Goal: Transaction & Acquisition: Purchase product/service

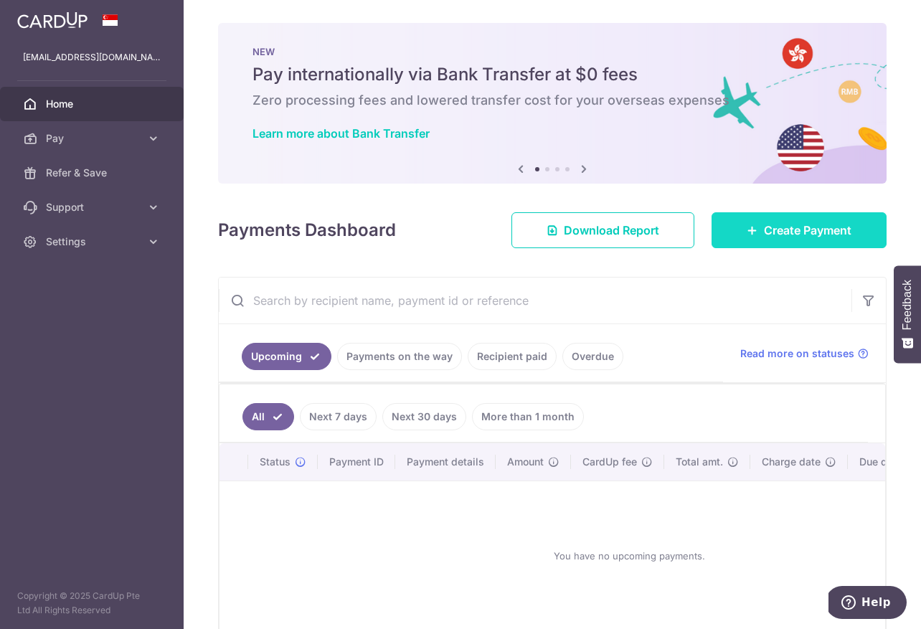
click at [784, 225] on span "Create Payment" at bounding box center [807, 230] width 87 height 17
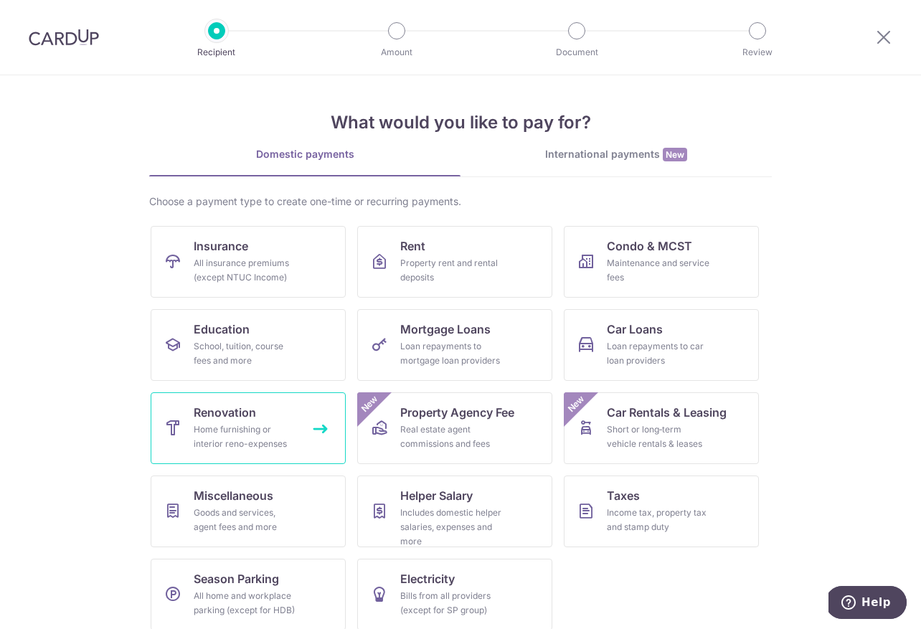
click at [262, 433] on div "Home furnishing or interior reno-expenses" at bounding box center [245, 436] width 103 height 29
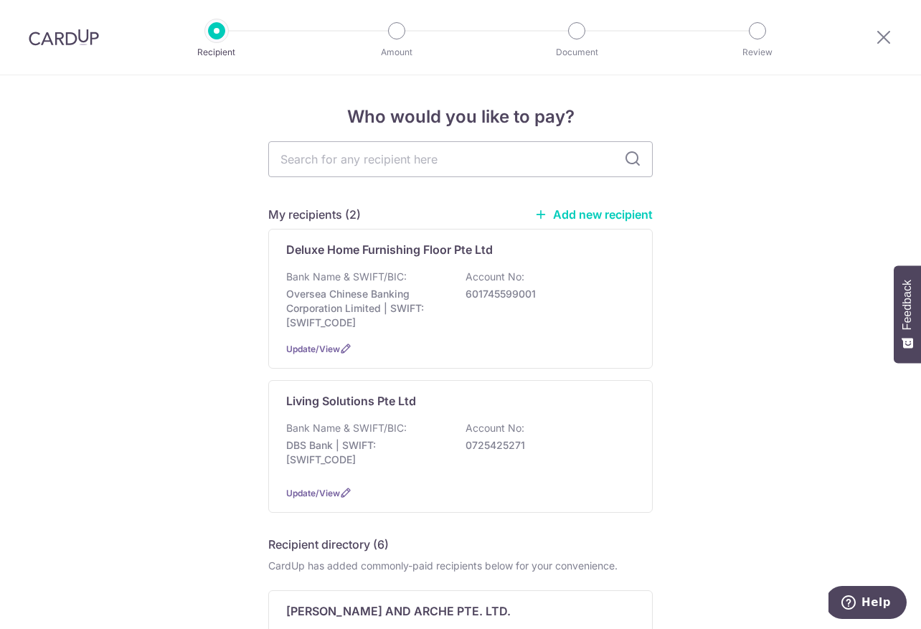
click at [592, 214] on link "Add new recipient" at bounding box center [593, 214] width 118 height 14
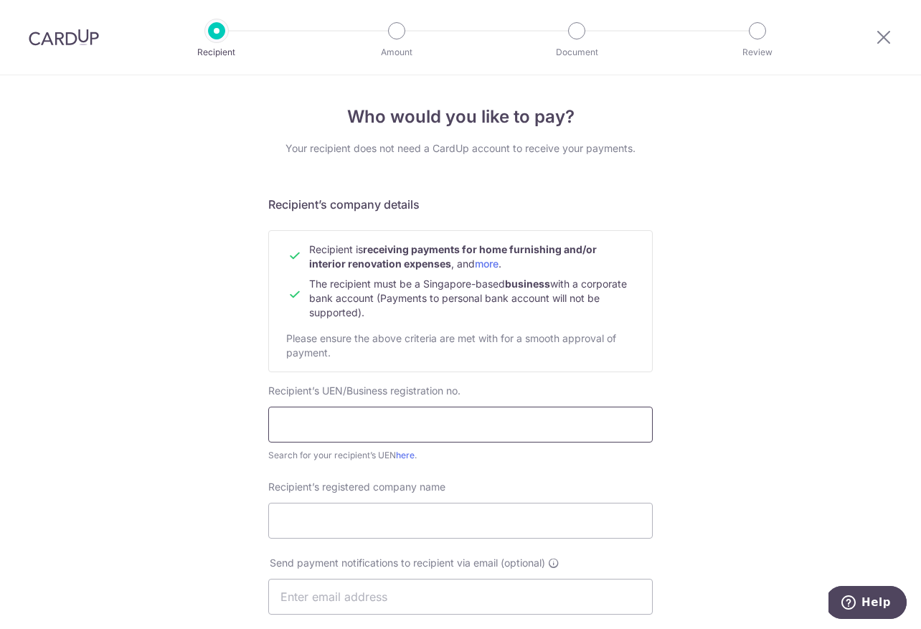
click at [318, 429] on input "text" at bounding box center [460, 425] width 384 height 36
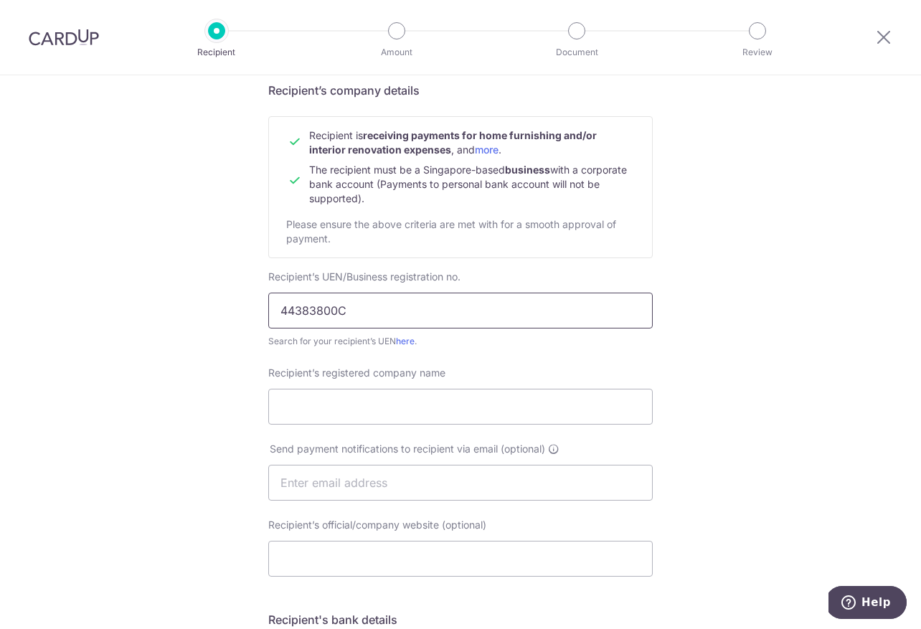
scroll to position [118, 0]
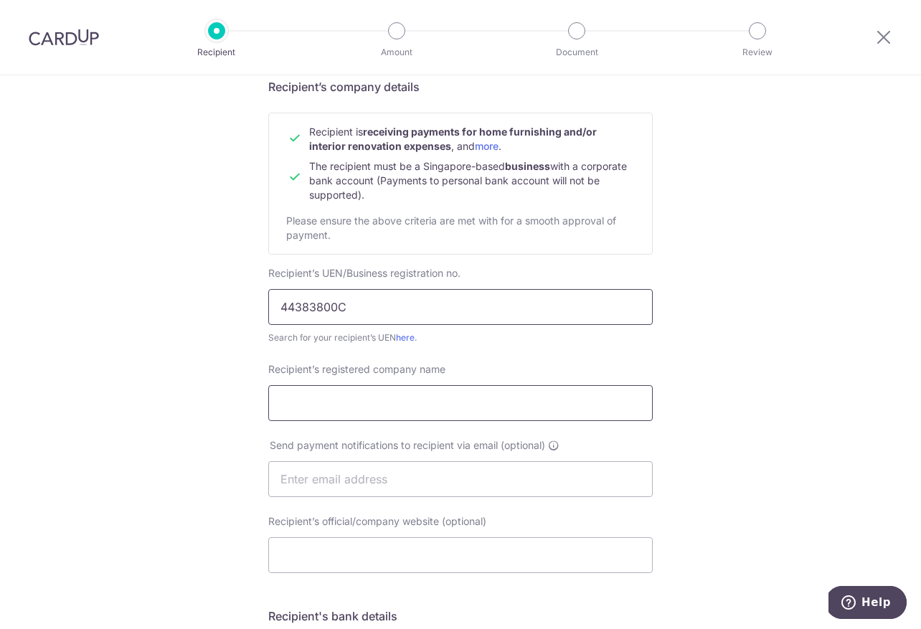
type input "44383800C"
click at [375, 411] on input "Recipient’s registered company name" at bounding box center [460, 403] width 384 height 36
type input "s"
type input "Soon Chong Air-Cond & Electrical Services"
click at [426, 477] on input "text" at bounding box center [460, 479] width 384 height 36
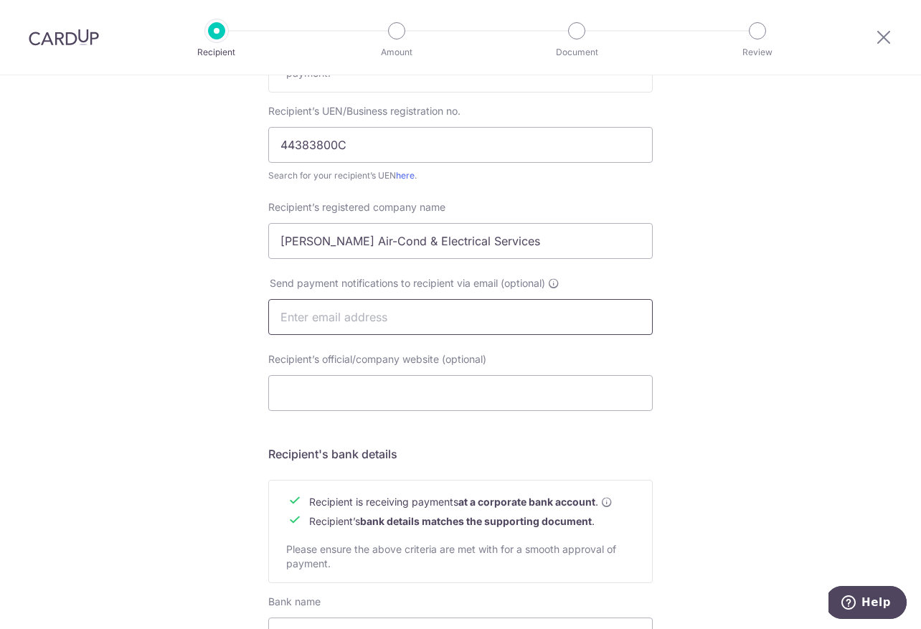
scroll to position [312, 0]
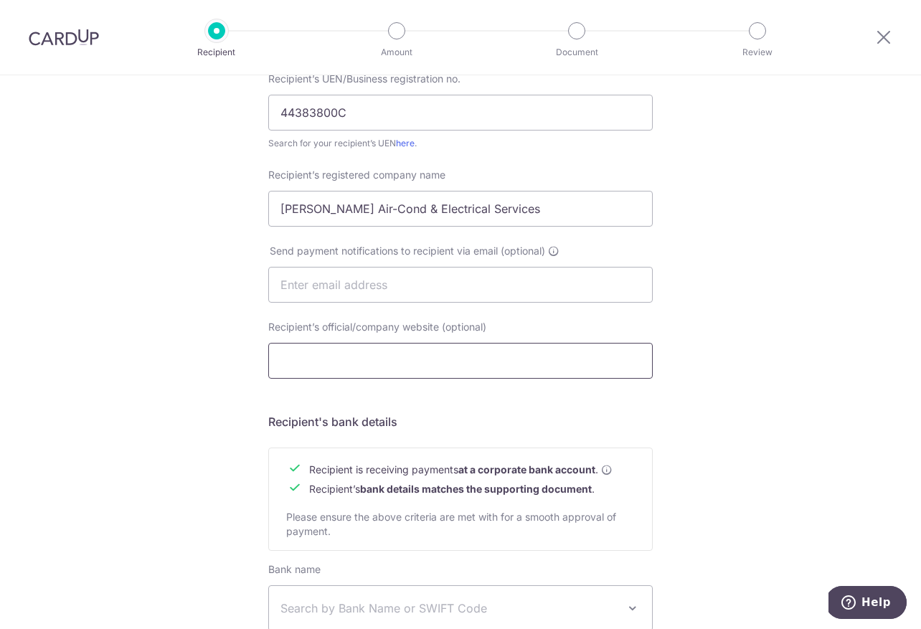
click at [368, 361] on input "Recipient’s official/company website (optional)" at bounding box center [460, 361] width 384 height 36
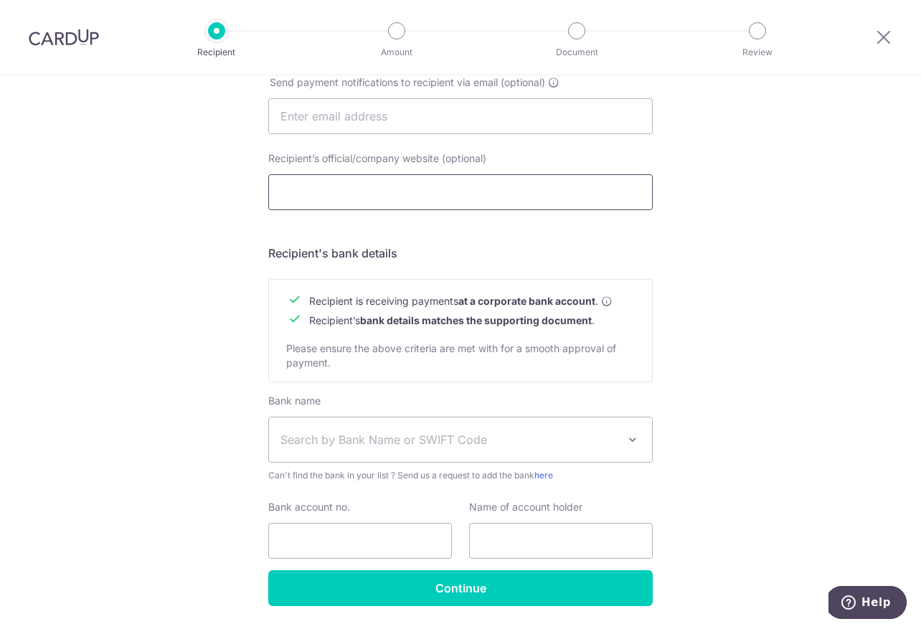
scroll to position [479, 0]
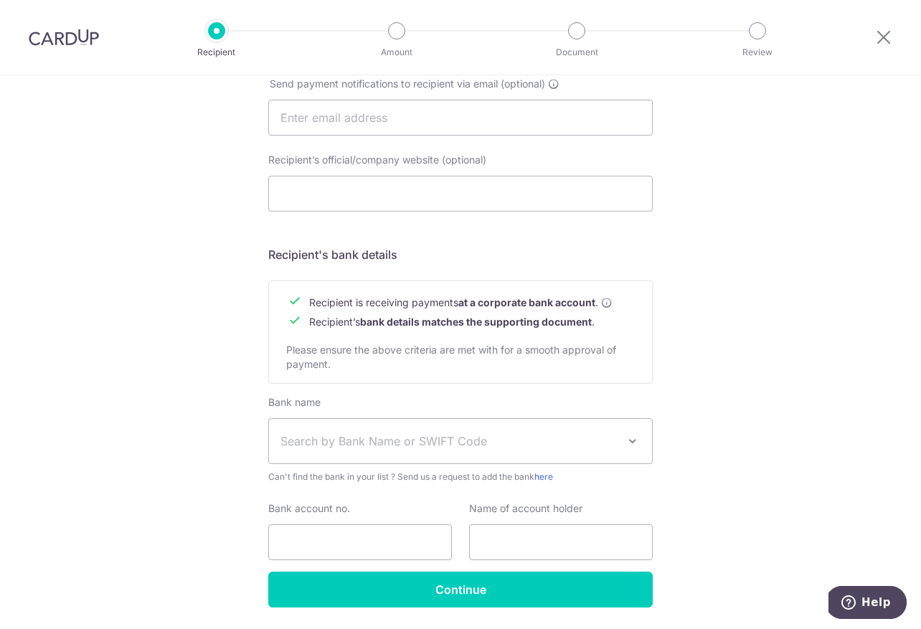
click at [445, 425] on span "Search by Bank Name or SWIFT Code" at bounding box center [460, 441] width 383 height 44
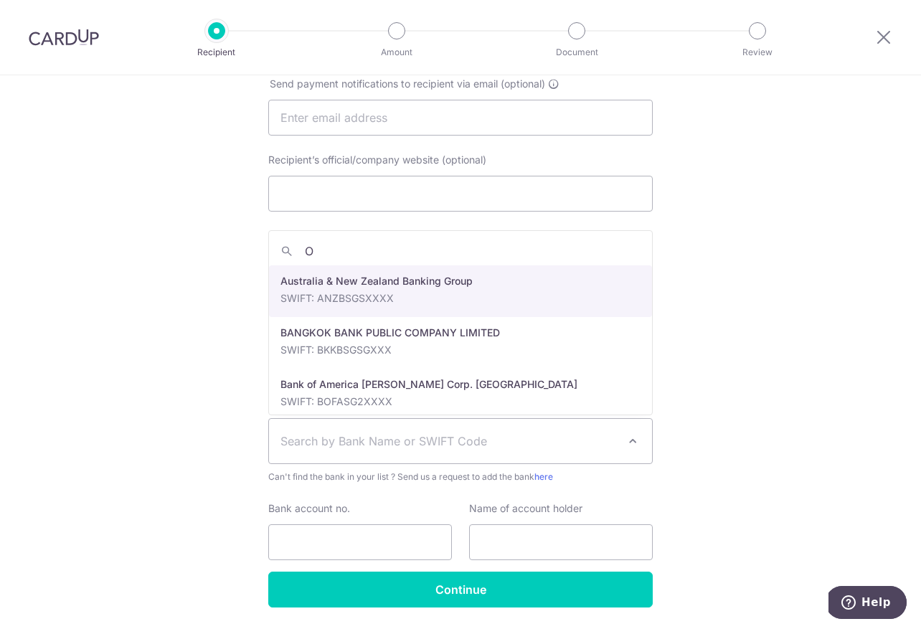
type input "Oc"
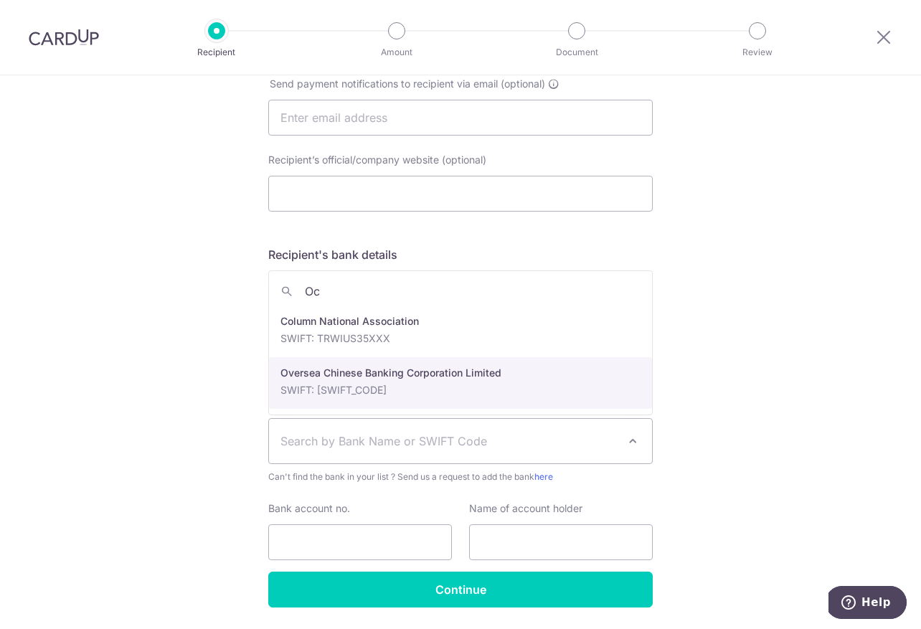
select select "12"
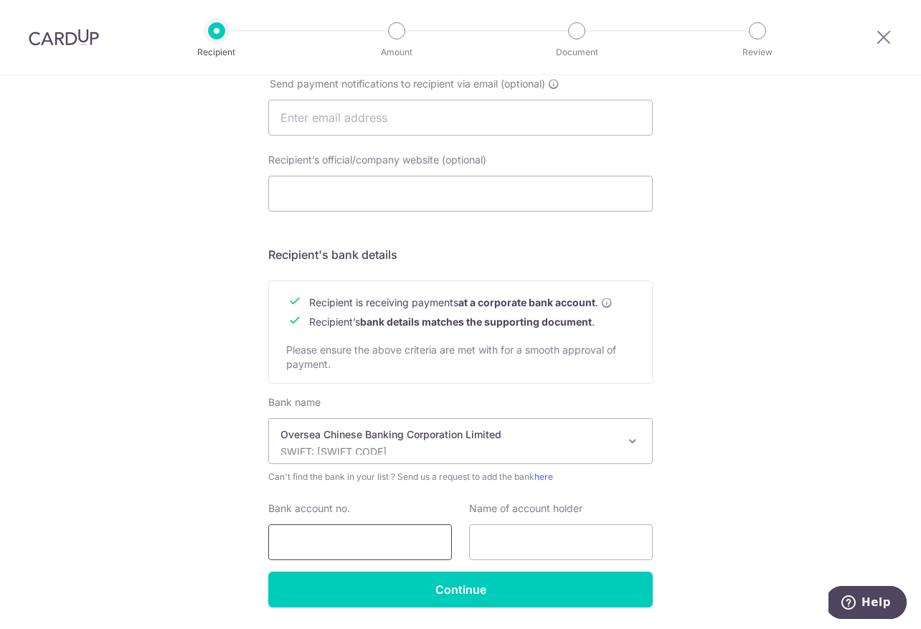
click at [355, 549] on input "Bank account no." at bounding box center [360, 542] width 184 height 36
type input "515068211001"
click at [515, 553] on input "text" at bounding box center [561, 542] width 184 height 36
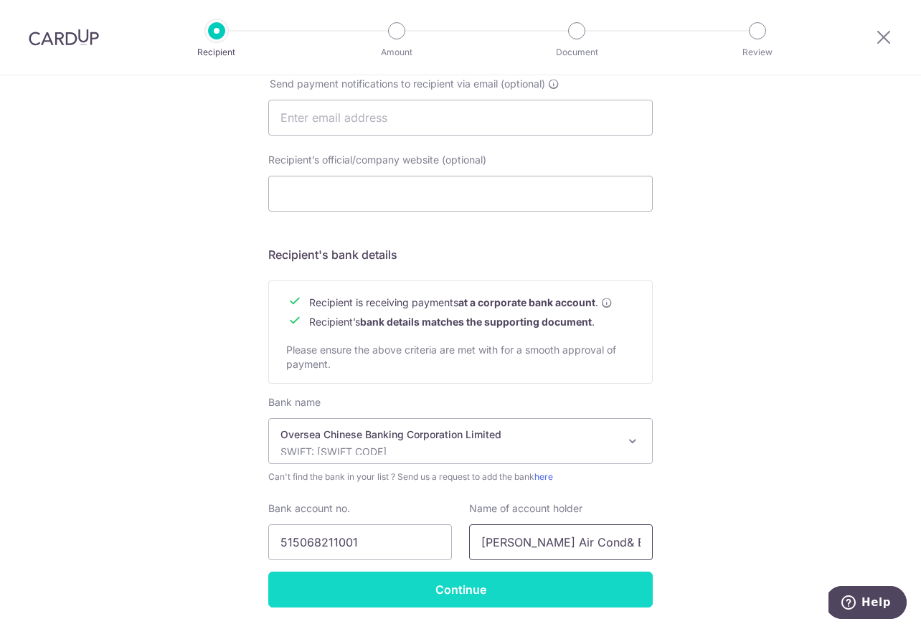
type input "Soon Chong Air Cond& Electrical Services"
click at [547, 600] on input "Continue" at bounding box center [460, 590] width 384 height 36
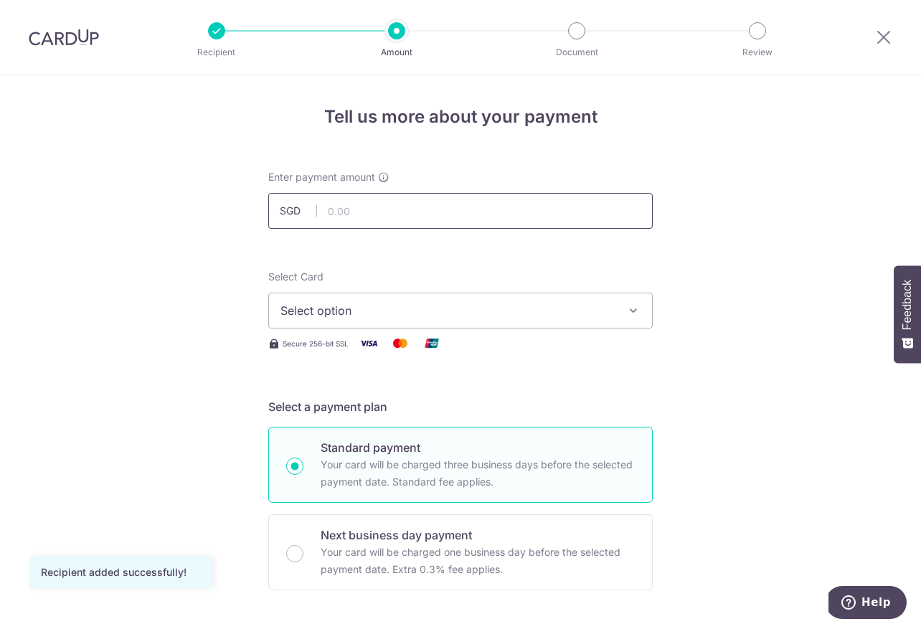
click at [374, 217] on input "text" at bounding box center [460, 211] width 384 height 36
type input "3,500.00"
click at [407, 316] on span "Select option" at bounding box center [447, 310] width 334 height 17
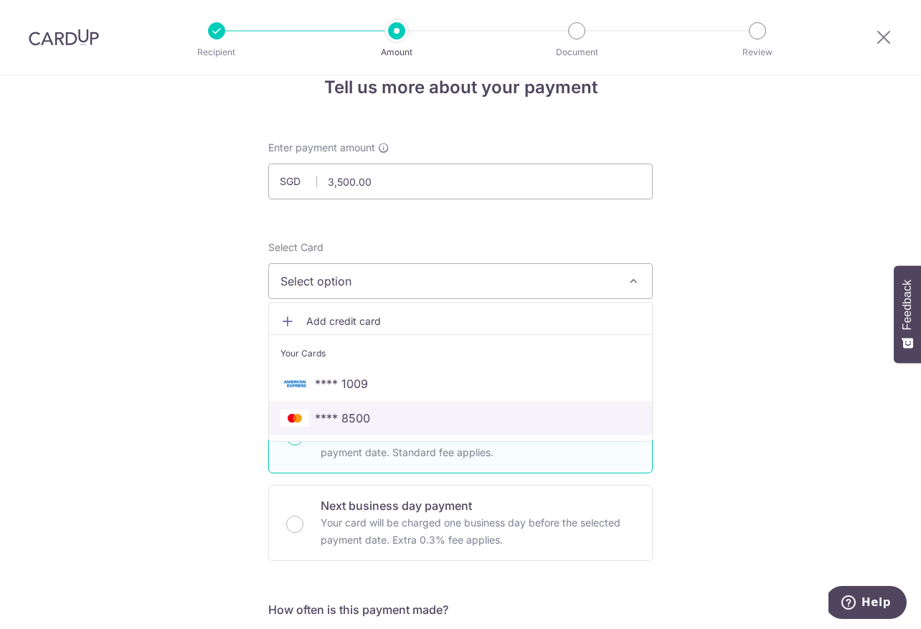
scroll to position [32, 0]
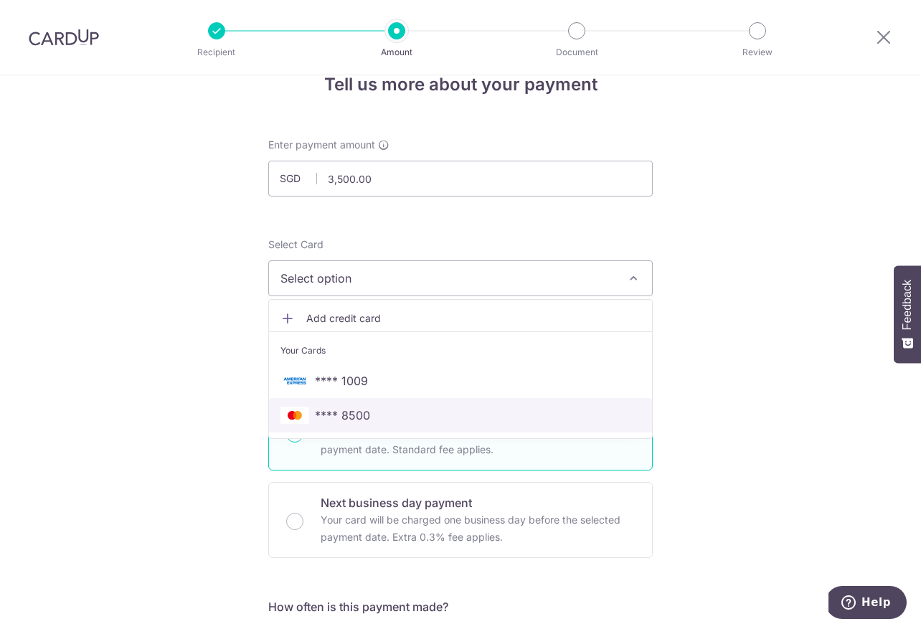
click at [410, 415] on span "**** 8500" at bounding box center [460, 415] width 360 height 17
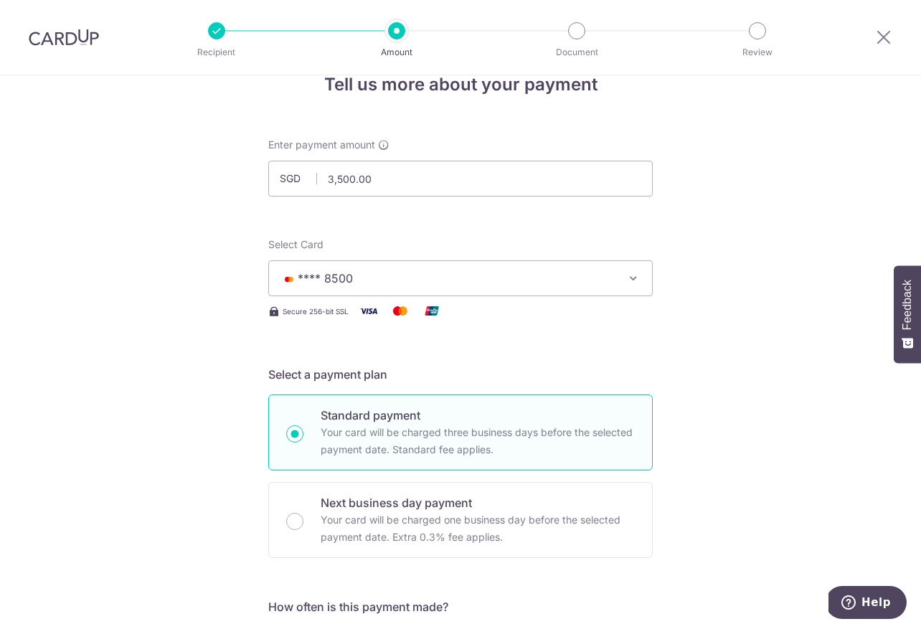
click at [635, 282] on icon "button" at bounding box center [633, 278] width 14 height 14
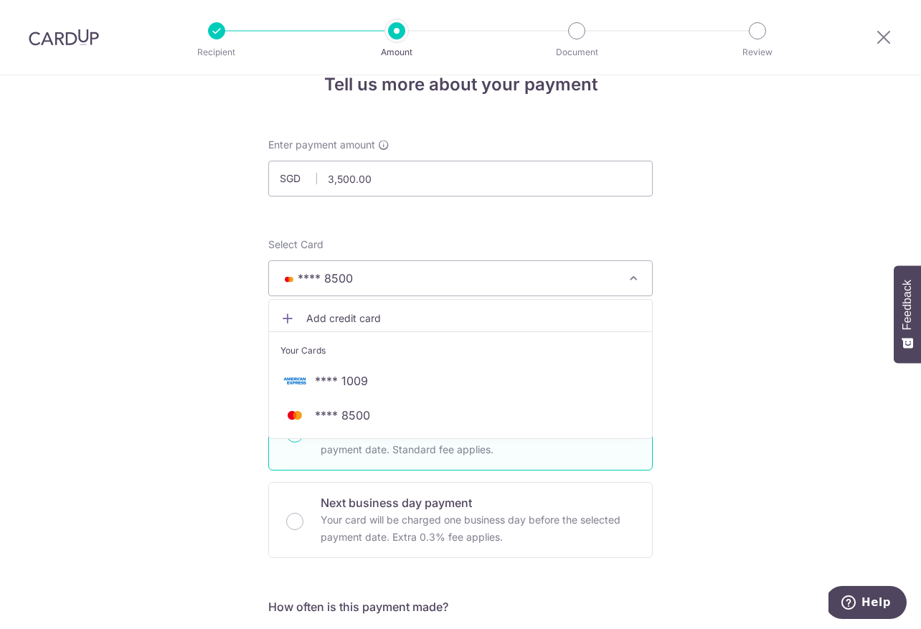
click at [340, 316] on span "Add credit card" at bounding box center [473, 318] width 334 height 14
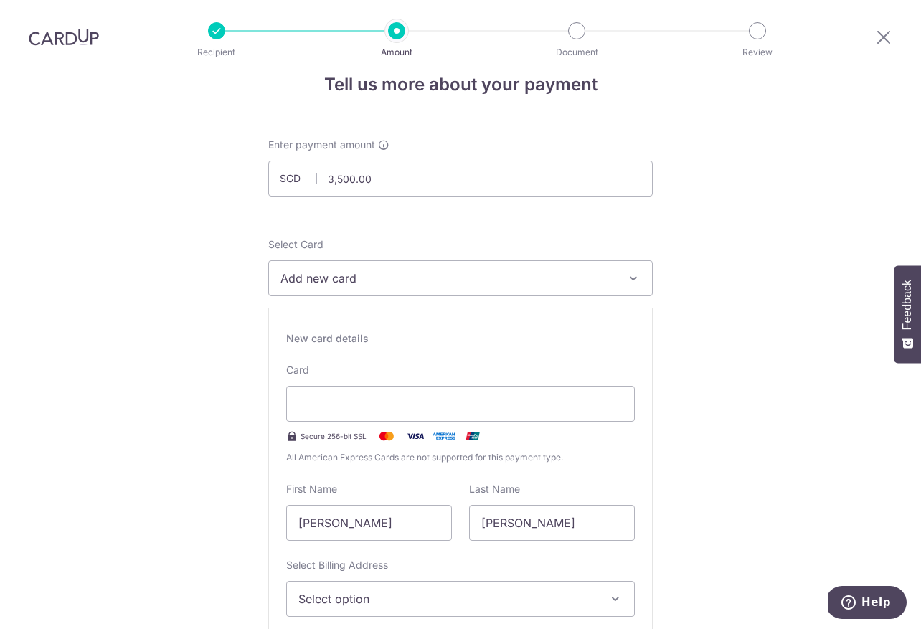
click at [416, 435] on img at bounding box center [415, 435] width 29 height 17
click at [342, 523] on input "Micaela Tay" at bounding box center [369, 523] width 166 height 36
click at [371, 526] on input "Mae Tay" at bounding box center [369, 523] width 166 height 36
type input "Mae Micaela"
click at [545, 527] on input "Mae" at bounding box center [552, 523] width 166 height 36
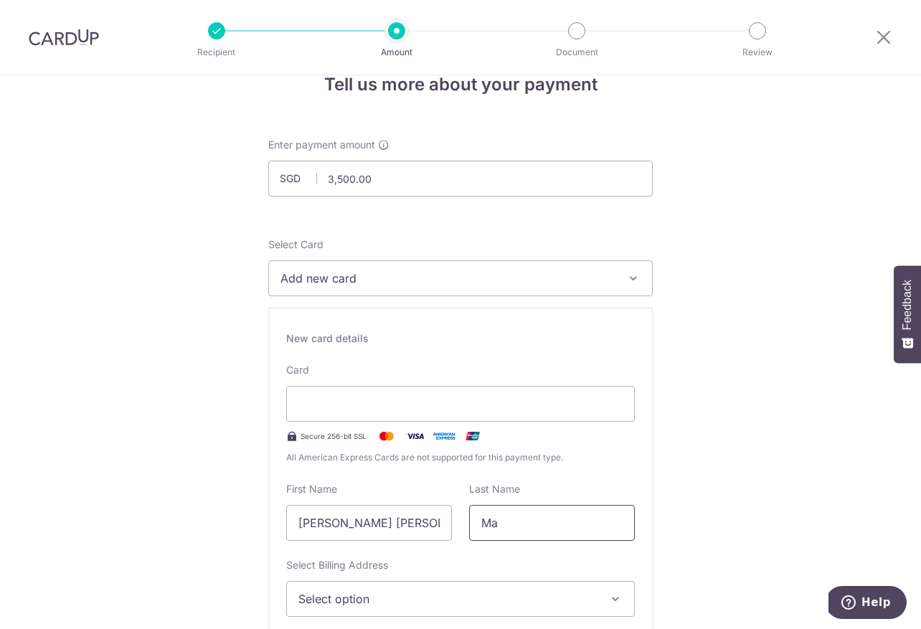
type input "M"
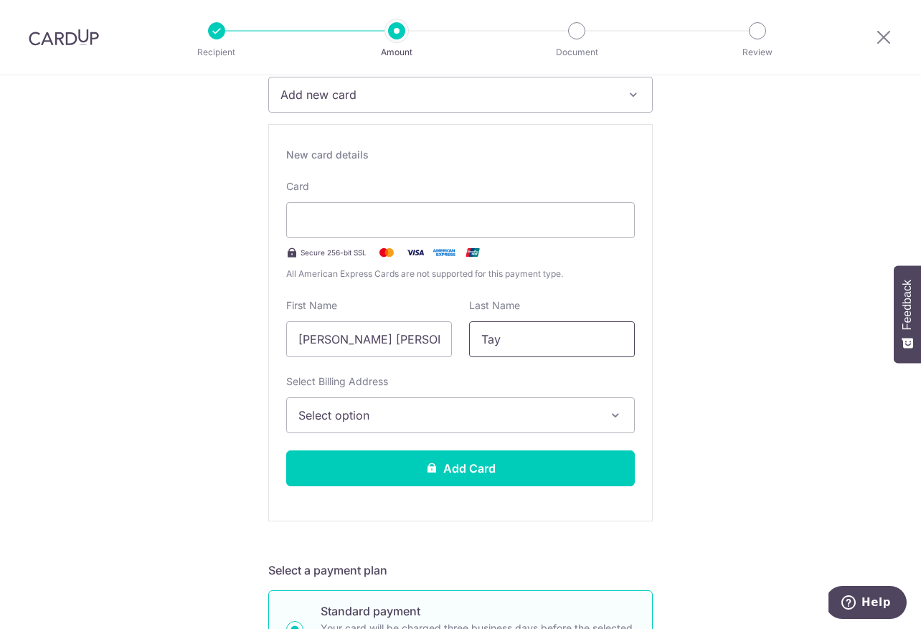
scroll to position [233, 0]
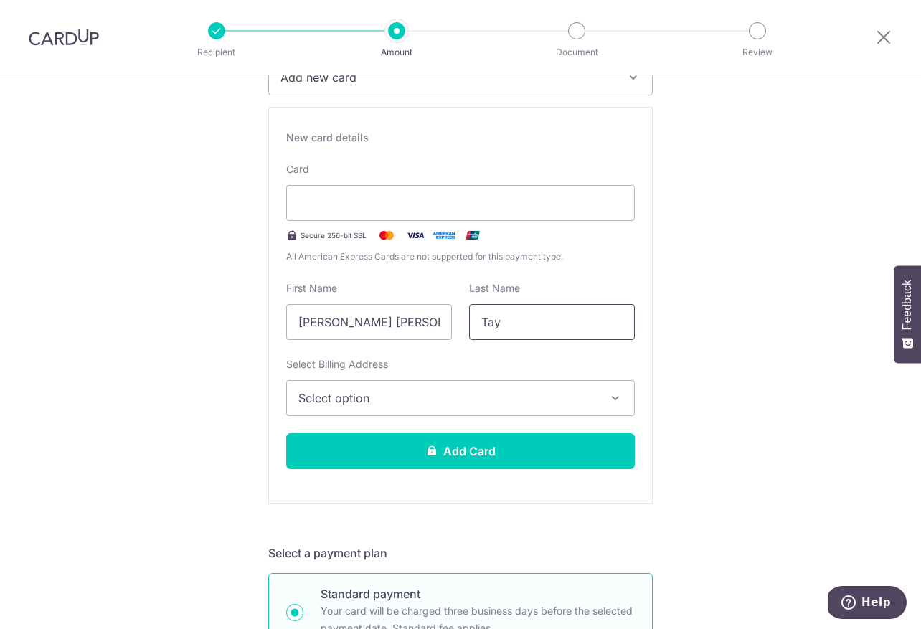
type input "Tay"
click at [616, 404] on icon "button" at bounding box center [615, 398] width 14 height 14
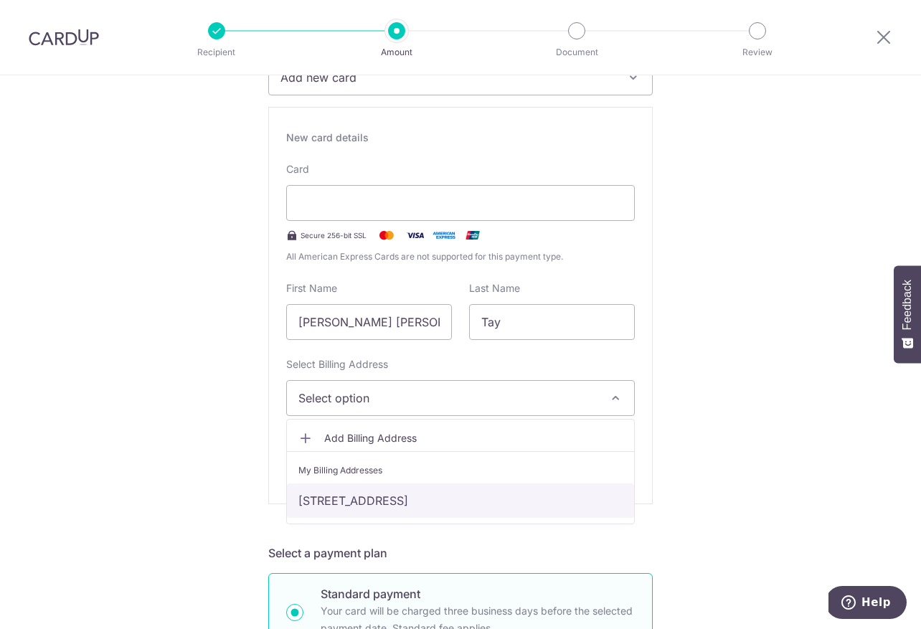
click at [548, 504] on link "923 Hougang Avenue 9 #16-44, Singapore, Singapore-530923" at bounding box center [460, 500] width 347 height 34
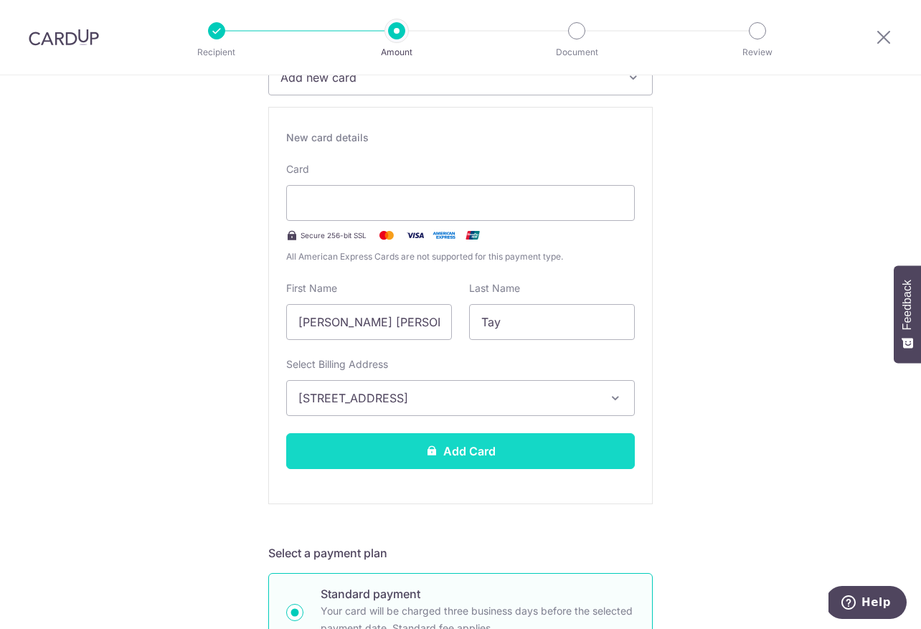
click at [540, 458] on button "Add Card" at bounding box center [460, 451] width 349 height 36
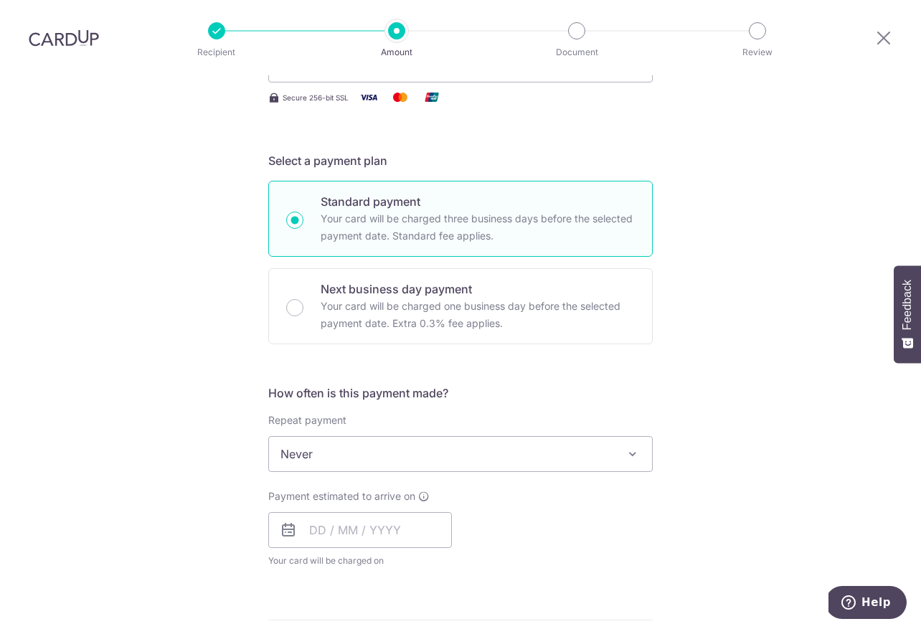
scroll to position [250, 0]
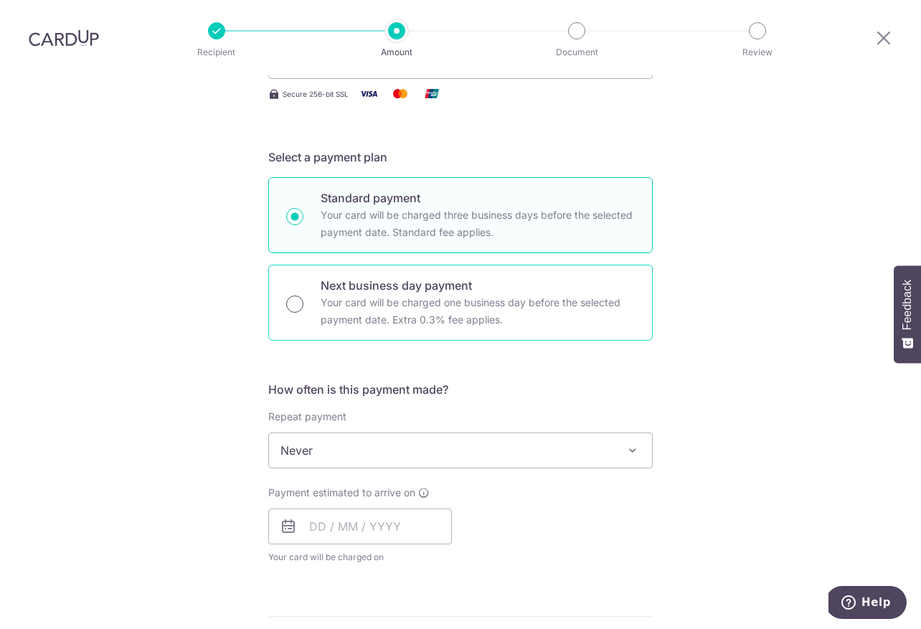
click at [302, 295] on input "Next business day payment Your card will be charged one business day before the…" at bounding box center [294, 303] width 17 height 17
radio input "true"
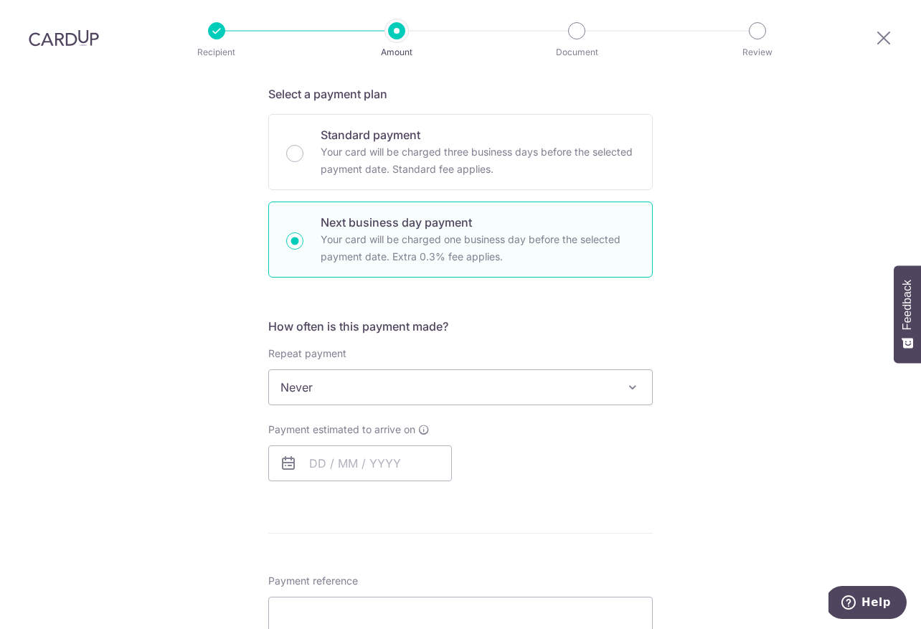
scroll to position [335, 0]
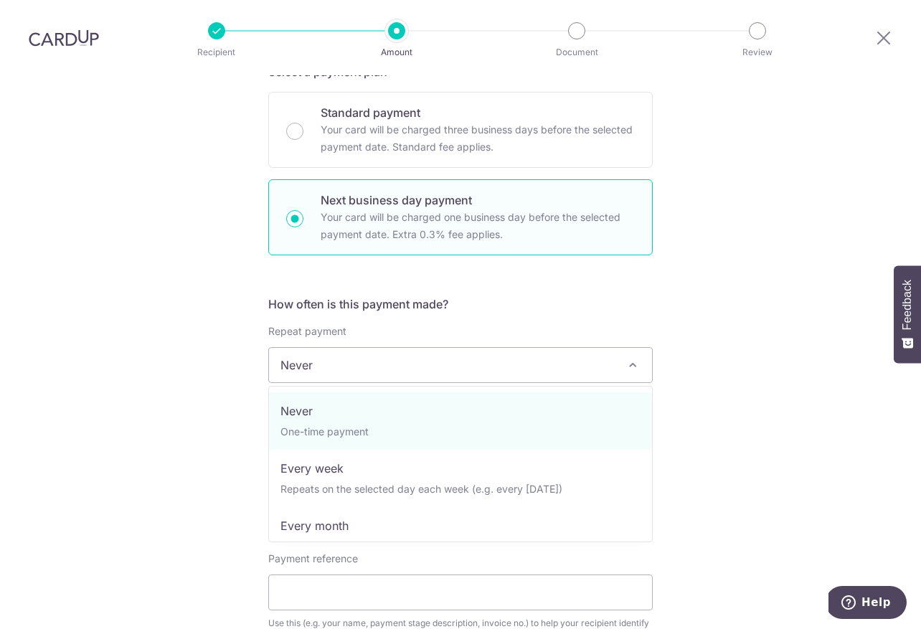
click at [523, 348] on span "Never" at bounding box center [460, 365] width 383 height 34
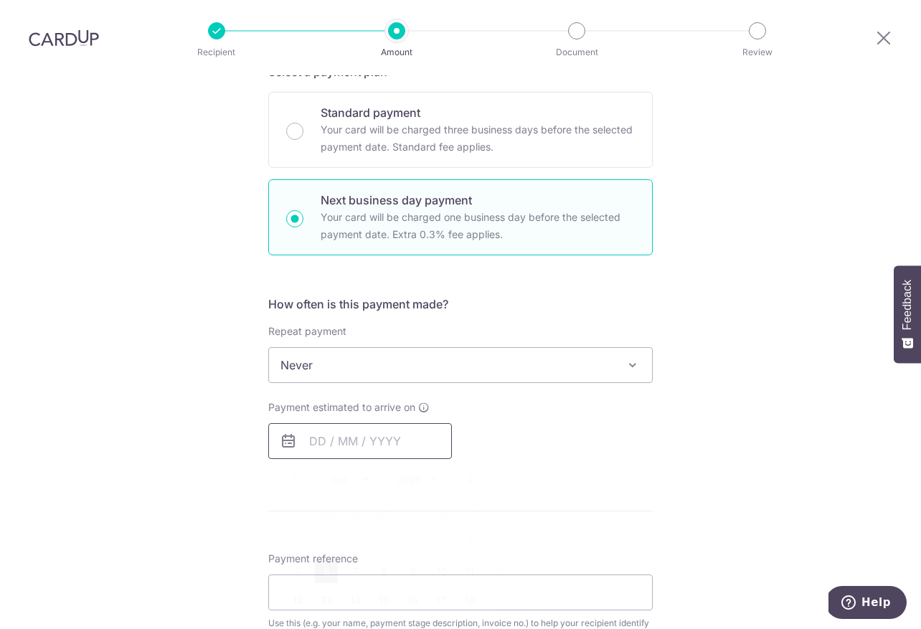
click at [399, 423] on input "text" at bounding box center [360, 441] width 184 height 36
click at [329, 560] on link "6" at bounding box center [326, 571] width 23 height 23
type input "06/10/2025"
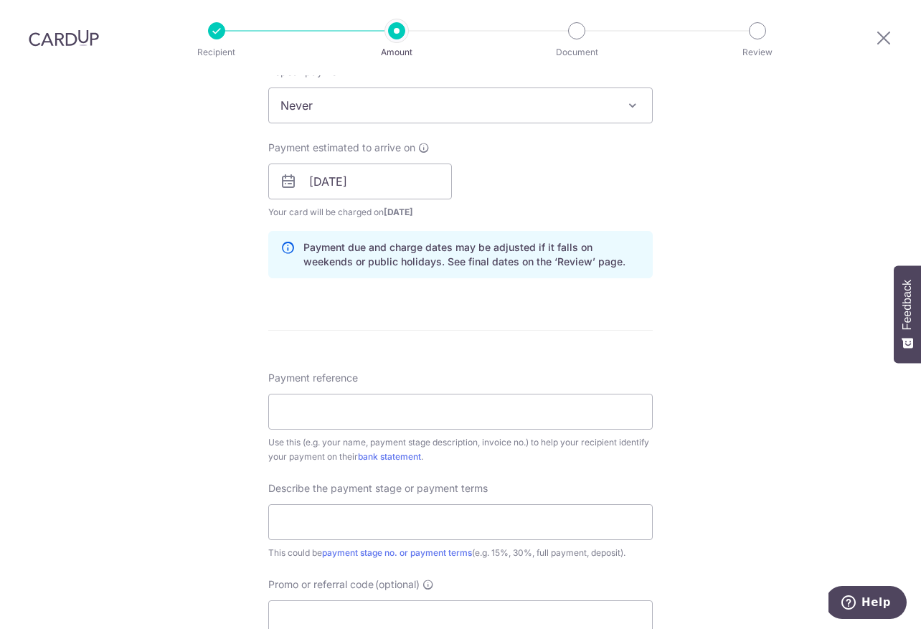
scroll to position [607, 0]
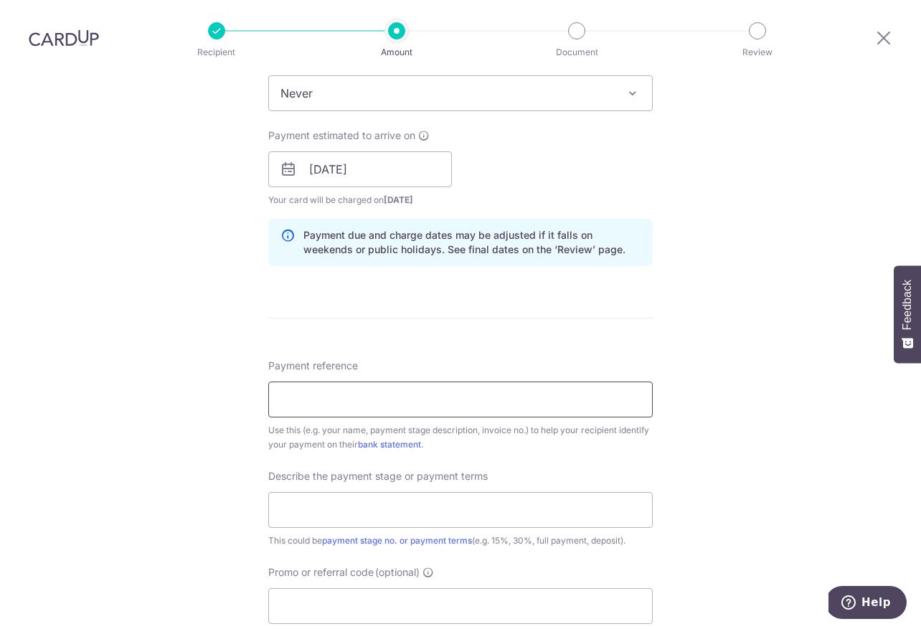
click at [440, 382] on input "Payment reference" at bounding box center [460, 400] width 384 height 36
type input "Ms Tay Telok Kurau"
click at [375, 492] on input "text" at bounding box center [460, 510] width 384 height 36
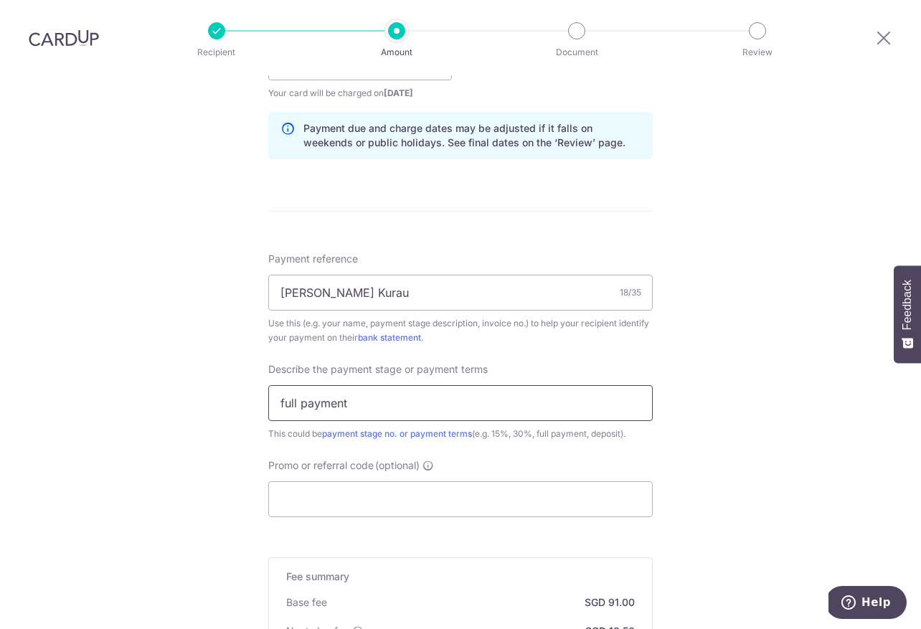
scroll to position [715, 0]
type input "full payment"
click at [384, 480] on input "Promo or referral code (optional)" at bounding box center [460, 498] width 384 height 36
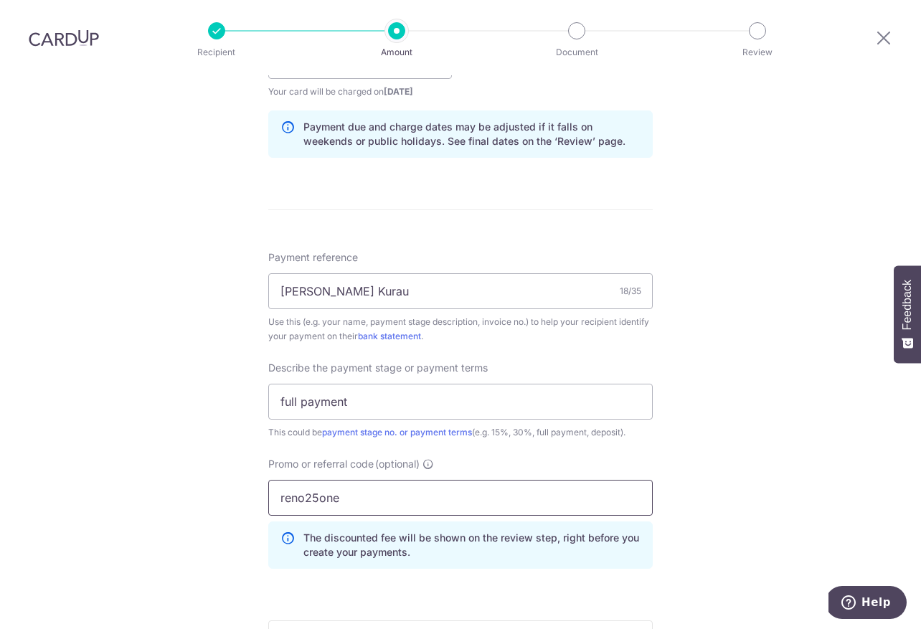
click at [359, 480] on input "reno25one" at bounding box center [460, 498] width 384 height 36
type input "r"
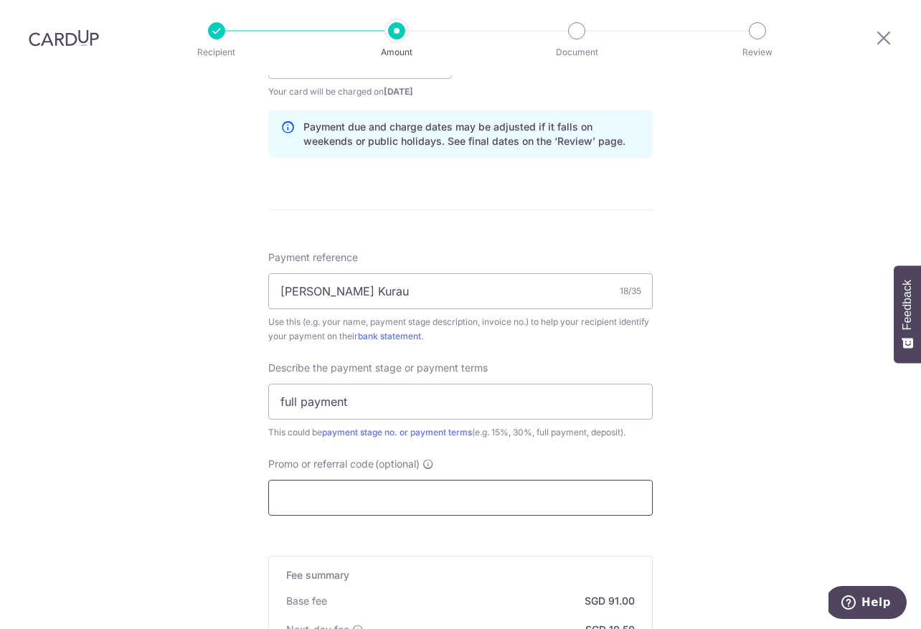
paste input "RENO25ONE"
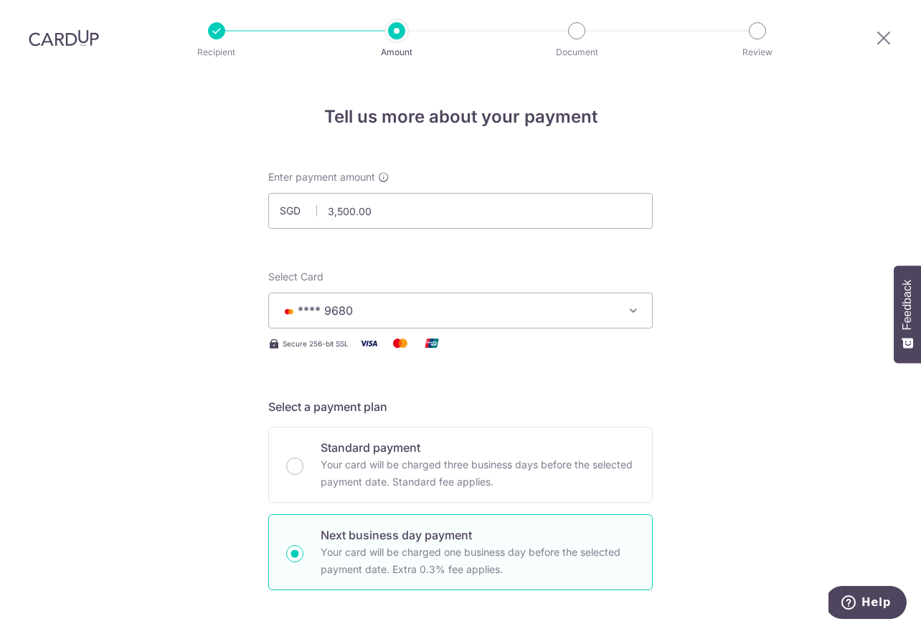
scroll to position [0, 0]
type input "RENO25ONE"
click at [388, 193] on input "3,500.00" at bounding box center [460, 211] width 384 height 36
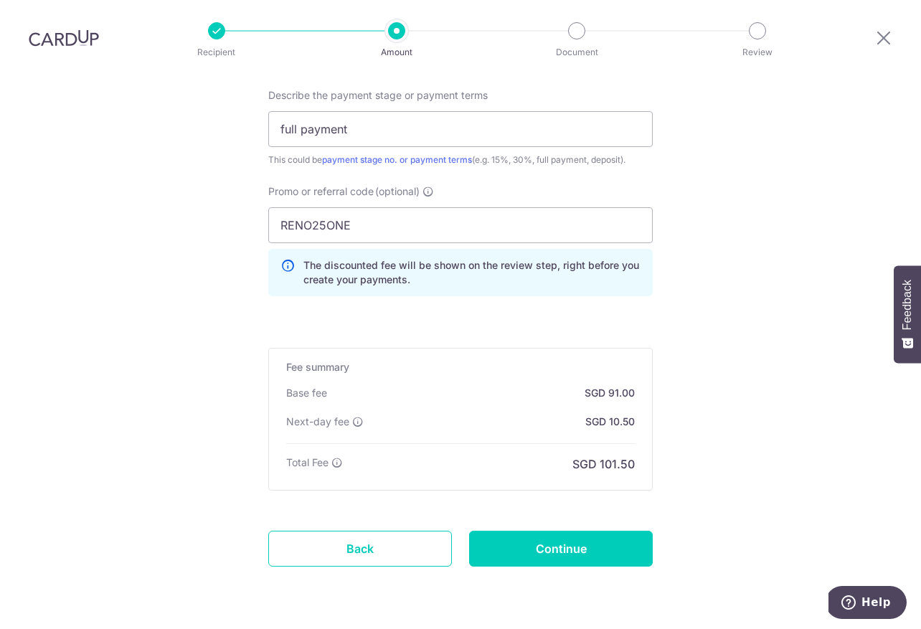
scroll to position [987, 0]
type input "3,500.00"
click at [554, 531] on input "Continue" at bounding box center [561, 549] width 184 height 36
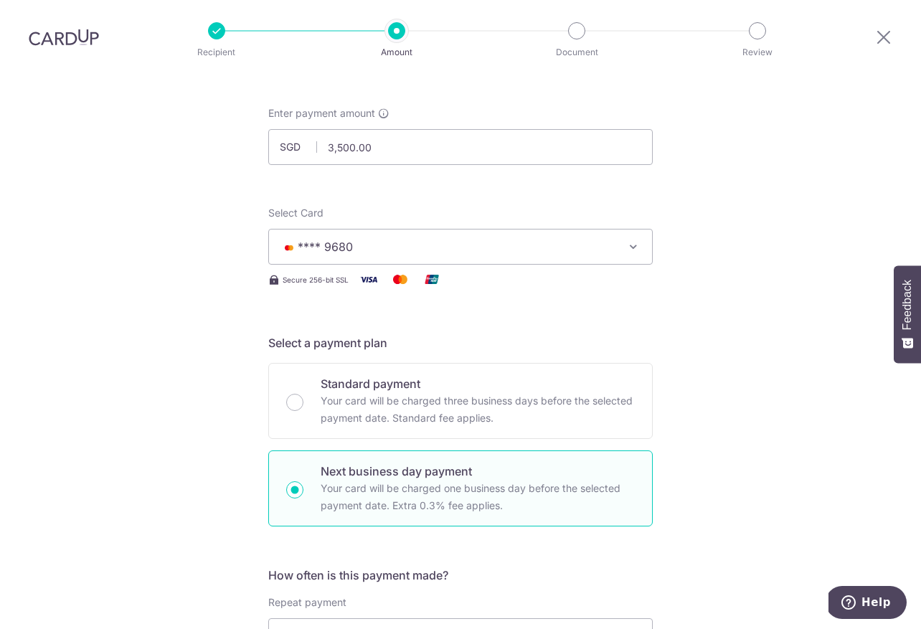
scroll to position [64, 0]
click at [295, 409] on input "Standard payment Your card will be charged three business days before the selec…" at bounding box center [294, 402] width 17 height 17
radio input "true"
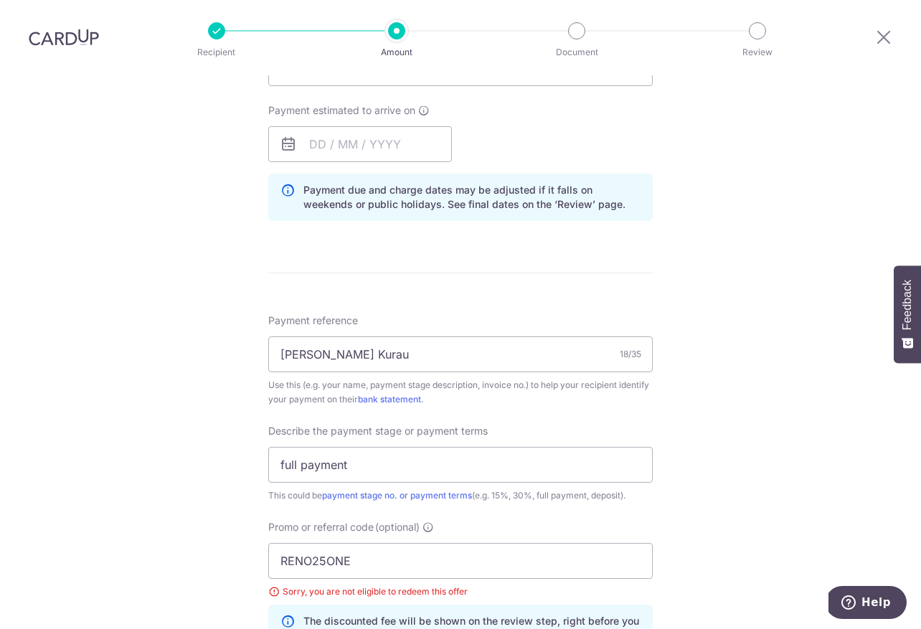
scroll to position [635, 0]
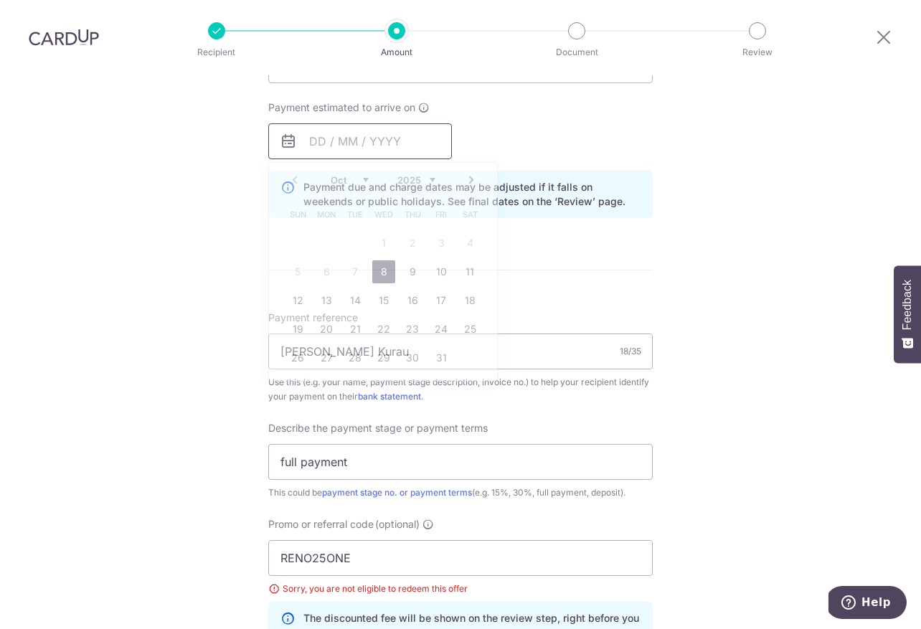
click at [384, 146] on input "text" at bounding box center [360, 141] width 184 height 36
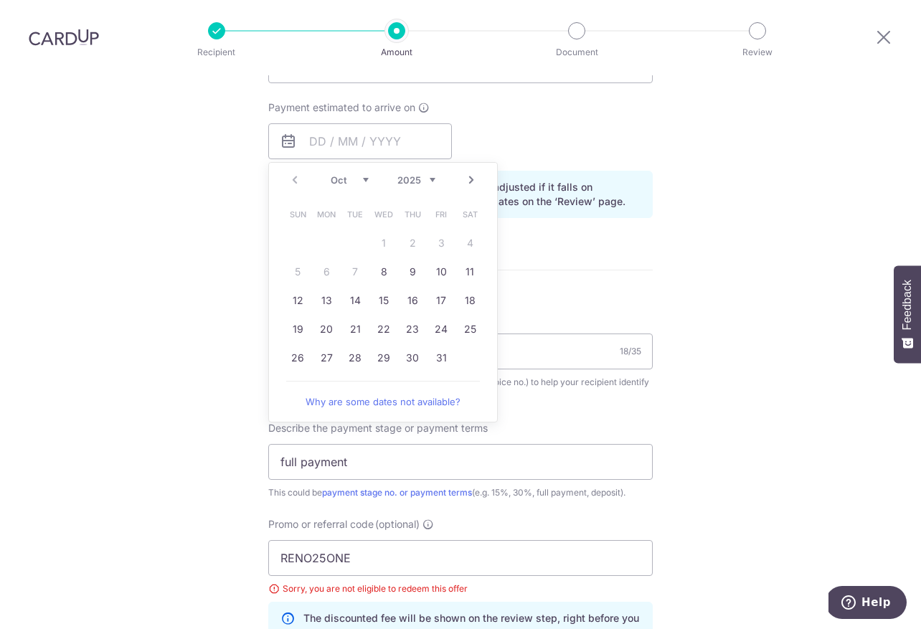
click at [606, 313] on div "Payment reference Ms Tay Telok Kurau 18/35 Use this (e.g. your name, payment st…" at bounding box center [460, 357] width 384 height 93
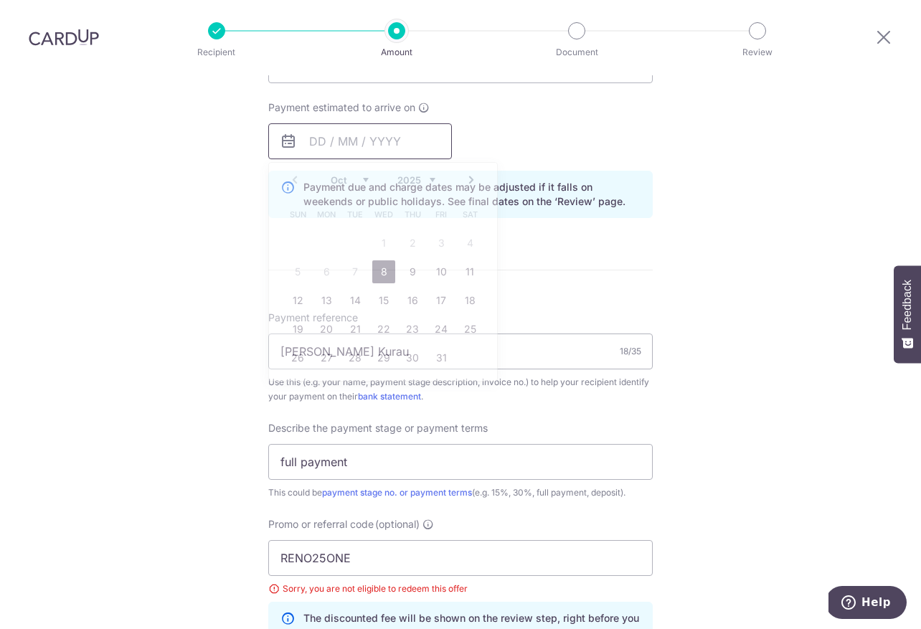
click at [402, 138] on input "text" at bounding box center [360, 141] width 184 height 36
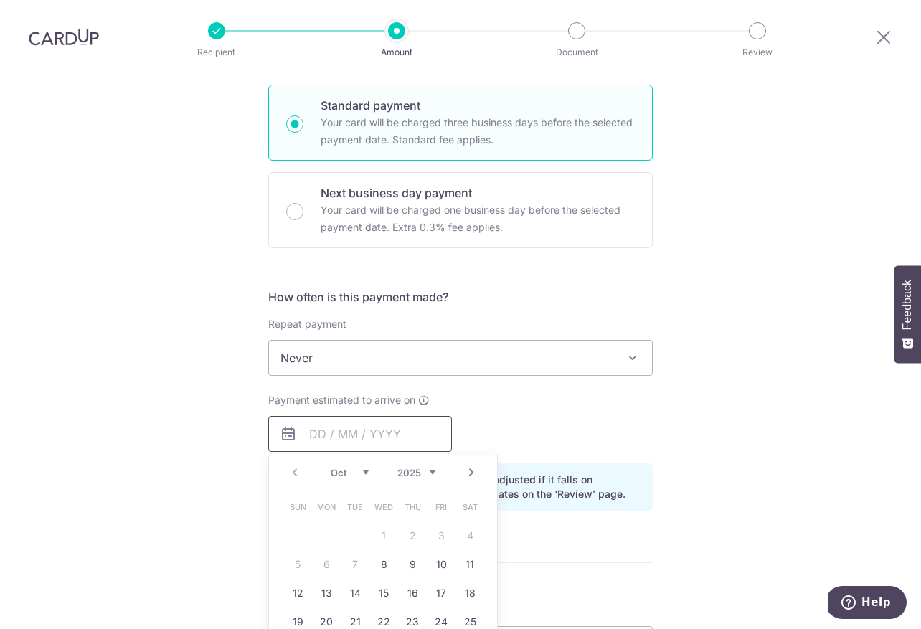
scroll to position [332, 0]
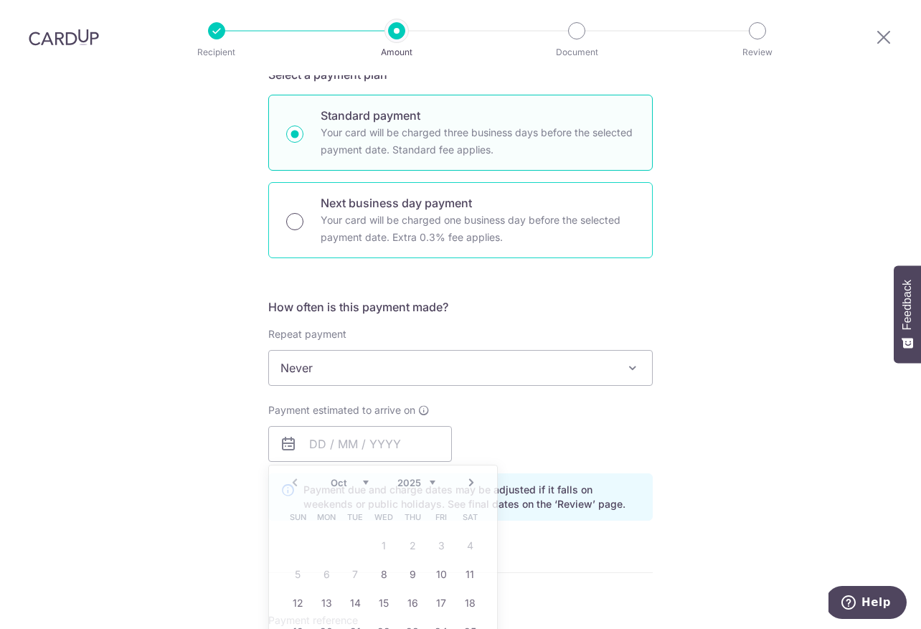
click at [293, 224] on input "Next business day payment Your card will be charged one business day before the…" at bounding box center [294, 221] width 17 height 17
radio input "true"
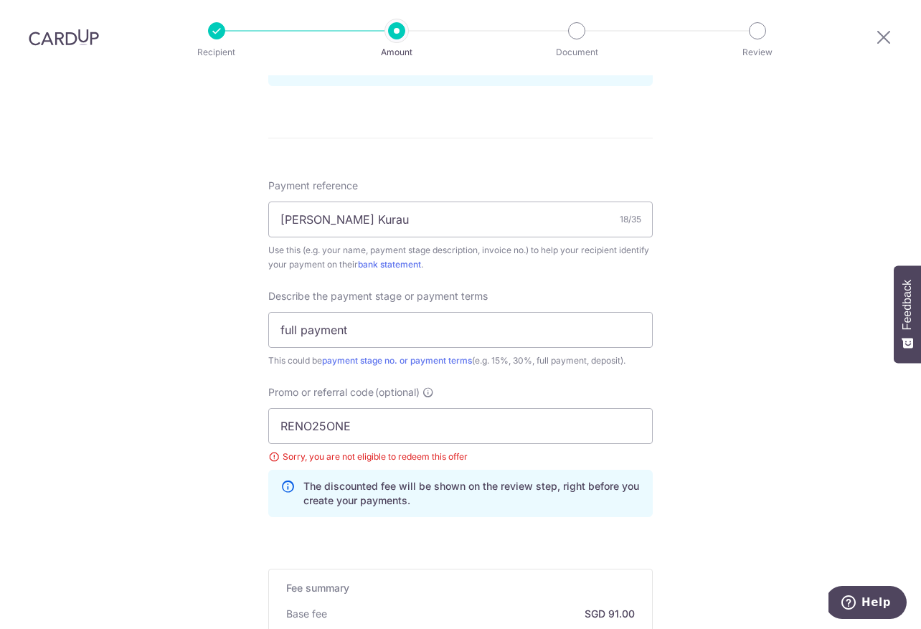
scroll to position [774, 0]
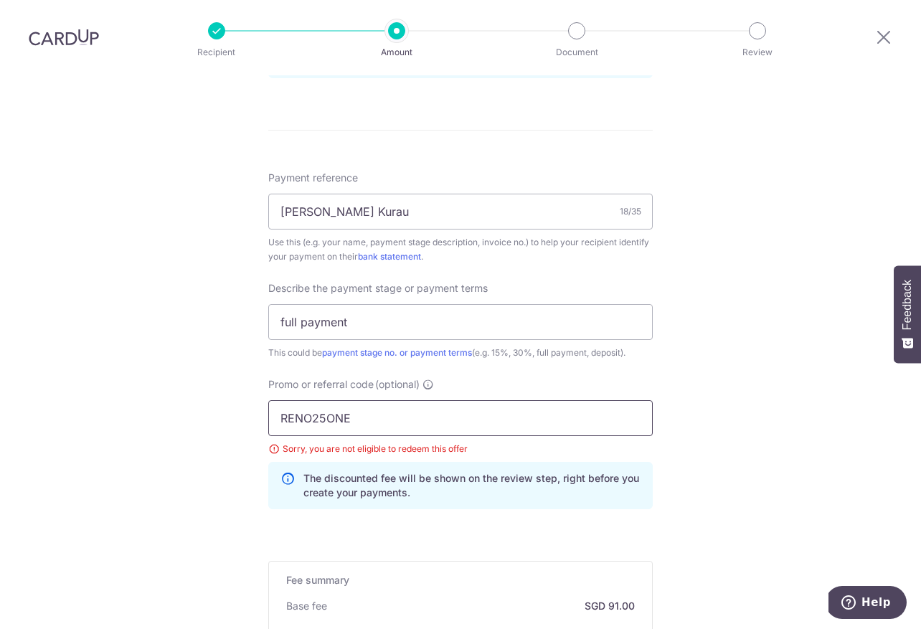
click at [391, 411] on input "RENO25ONE" at bounding box center [460, 418] width 384 height 36
type input "R"
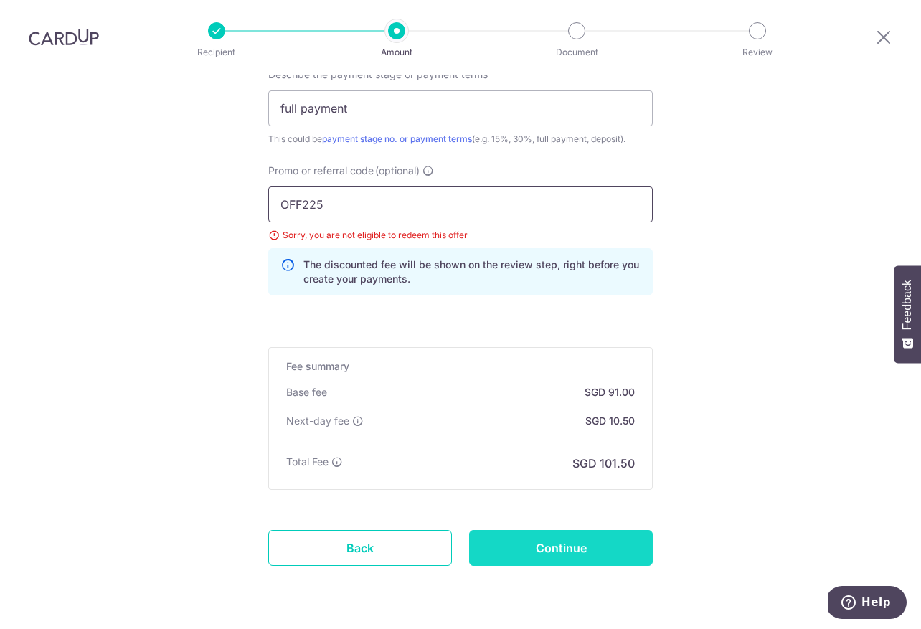
scroll to position [987, 0]
type input "OFF225"
click at [607, 549] on input "Continue" at bounding box center [561, 549] width 184 height 36
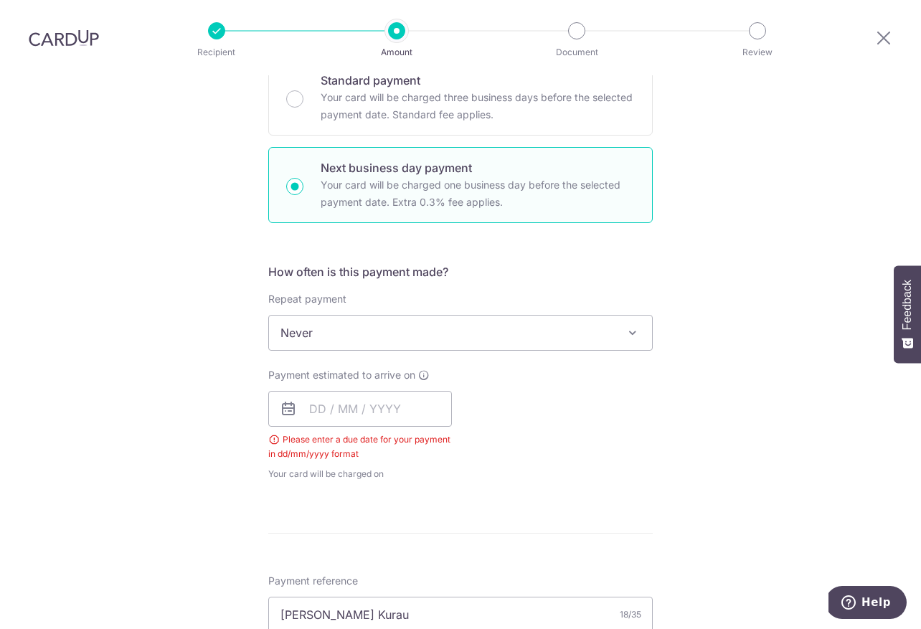
scroll to position [378, 0]
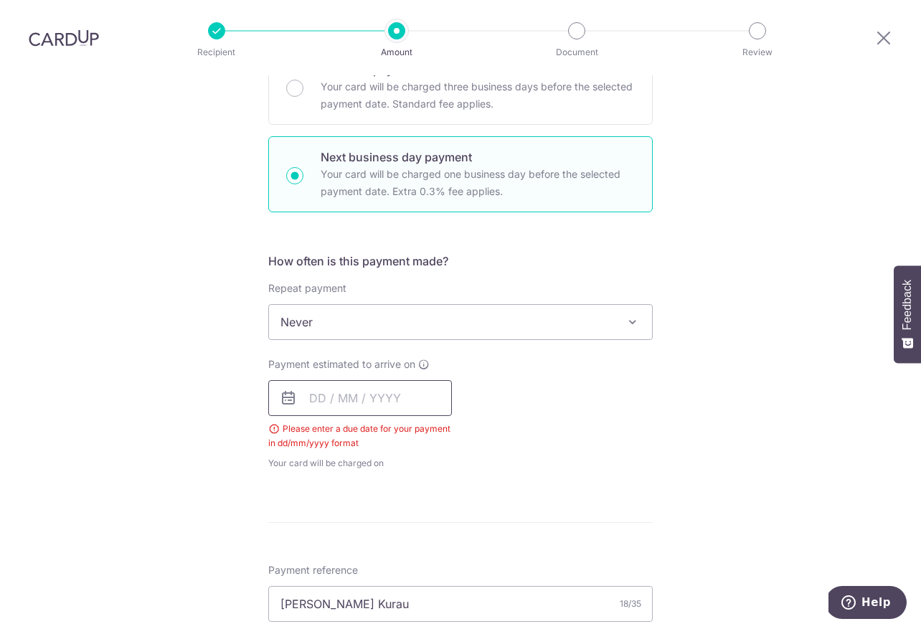
click at [383, 380] on input "text" at bounding box center [360, 398] width 184 height 36
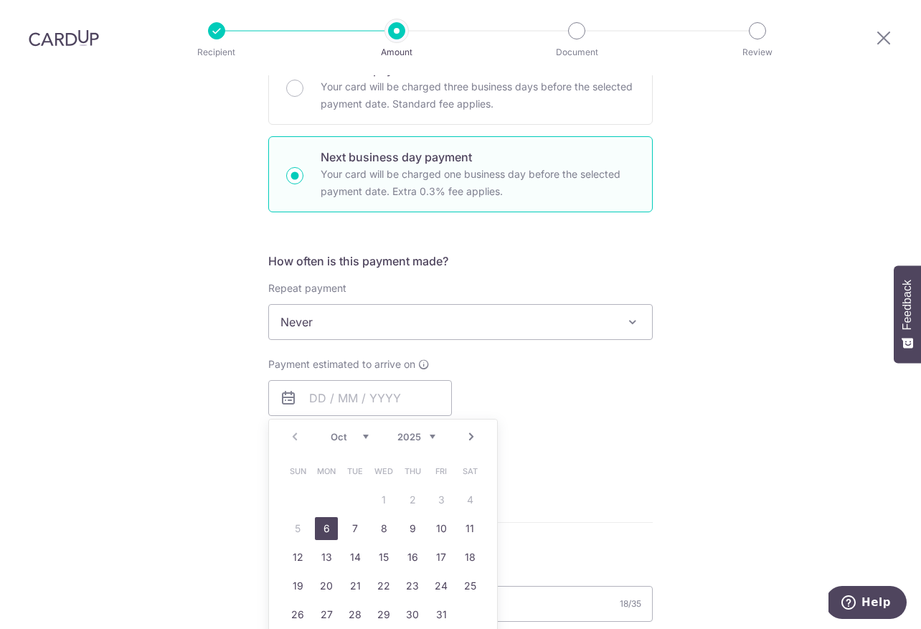
click at [331, 517] on link "6" at bounding box center [326, 528] width 23 height 23
type input "06/10/2025"
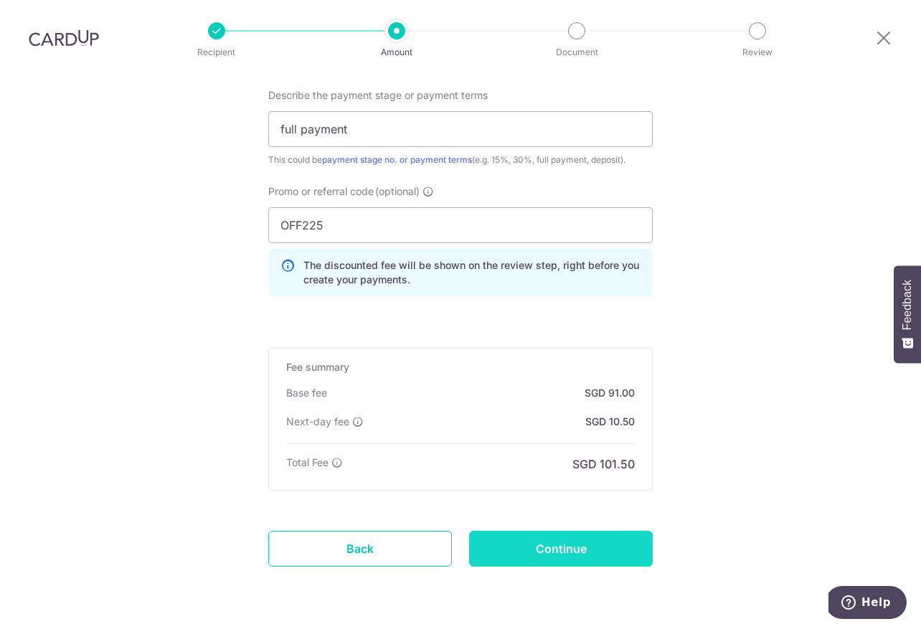
scroll to position [987, 0]
click at [585, 531] on input "Continue" at bounding box center [561, 549] width 184 height 36
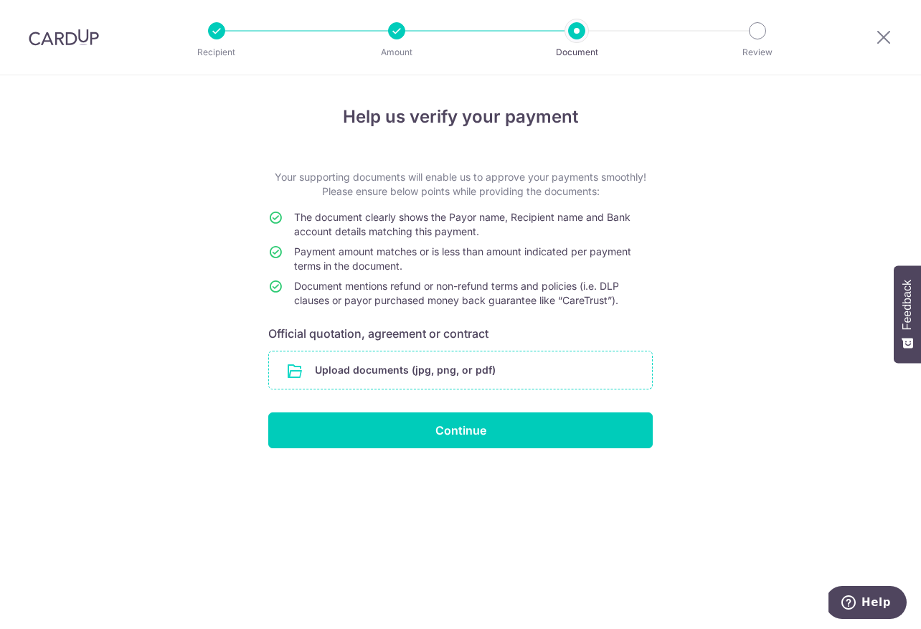
click at [420, 371] on input "file" at bounding box center [460, 369] width 383 height 37
click at [466, 365] on input "file" at bounding box center [460, 369] width 383 height 37
click at [417, 356] on input "file" at bounding box center [460, 369] width 383 height 37
click at [538, 374] on input "file" at bounding box center [460, 369] width 383 height 37
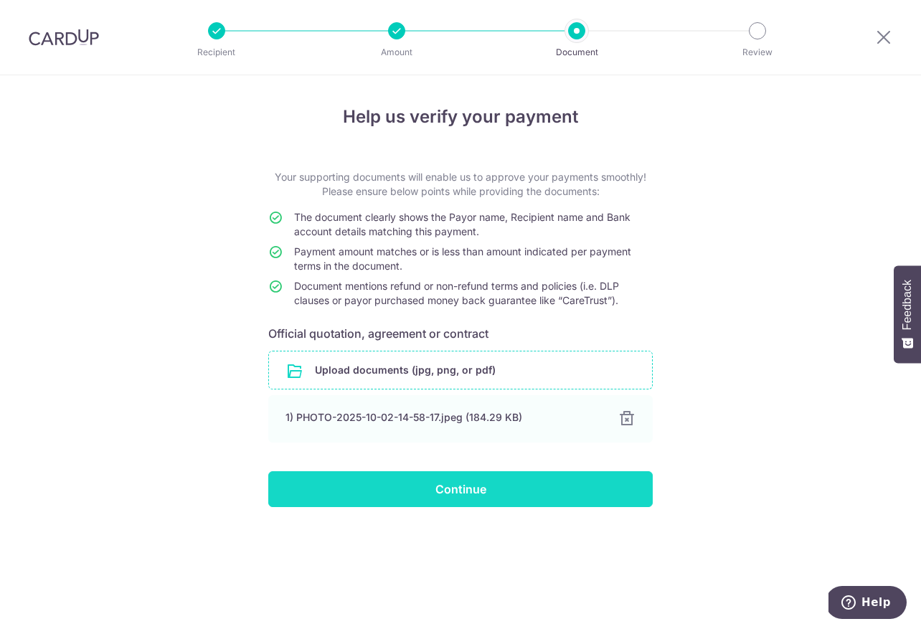
click at [556, 489] on input "Continue" at bounding box center [460, 489] width 384 height 36
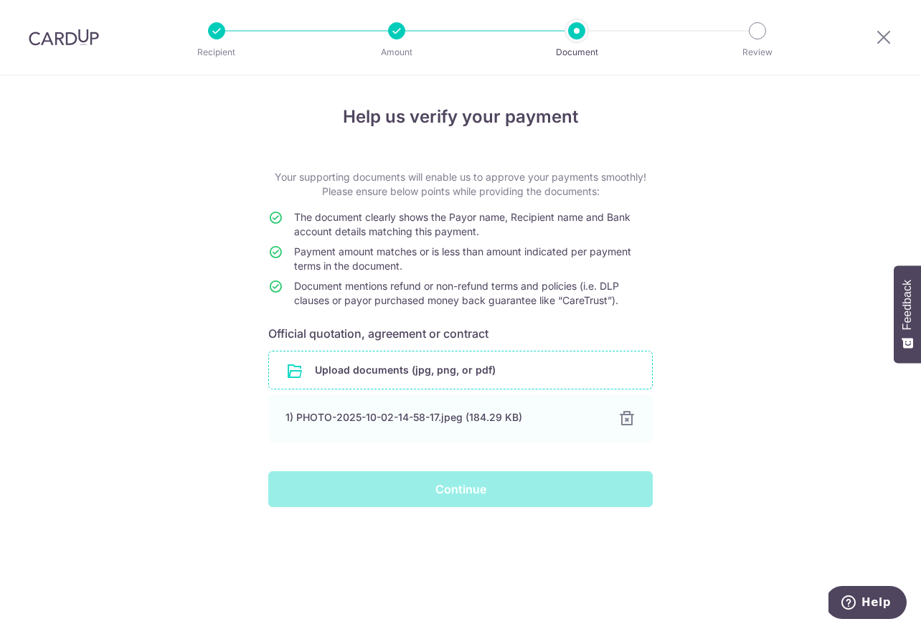
click at [476, 486] on div "Continue" at bounding box center [461, 489] width 402 height 36
click at [494, 467] on form "Your supporting documents will enable us to approve your payments smoothly! Ple…" at bounding box center [460, 338] width 384 height 337
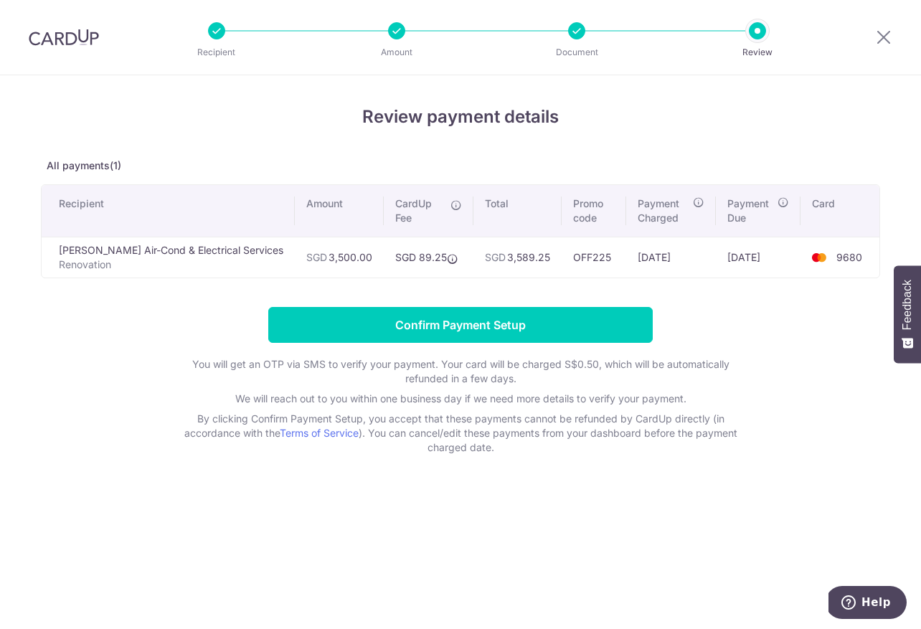
click at [495, 326] on input "Confirm Payment Setup" at bounding box center [460, 325] width 384 height 36
